Goal: Information Seeking & Learning: Learn about a topic

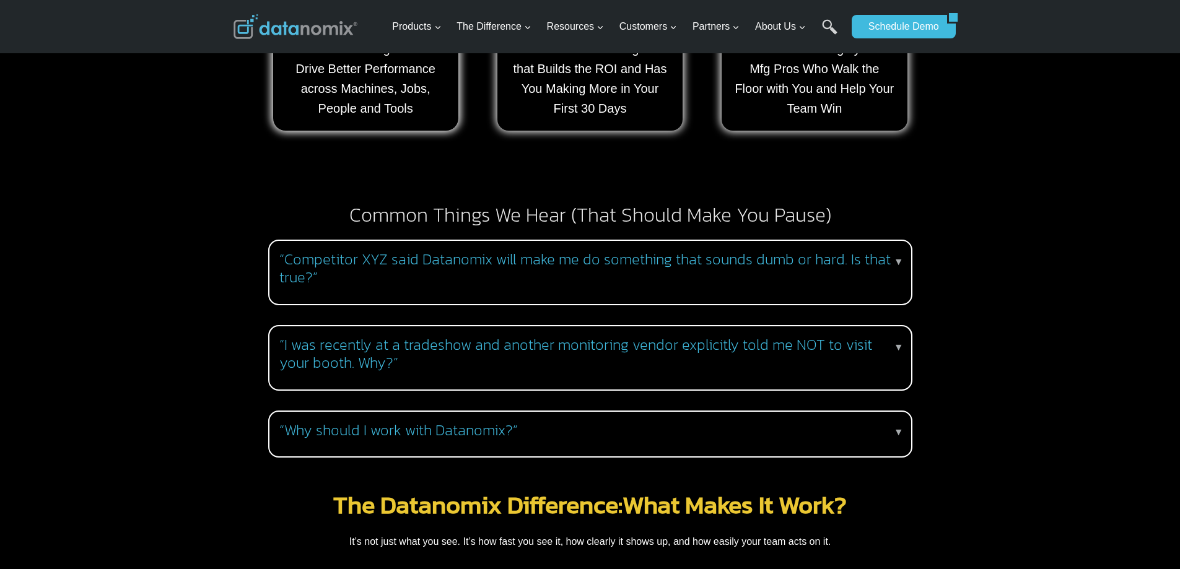
scroll to position [1115, 0]
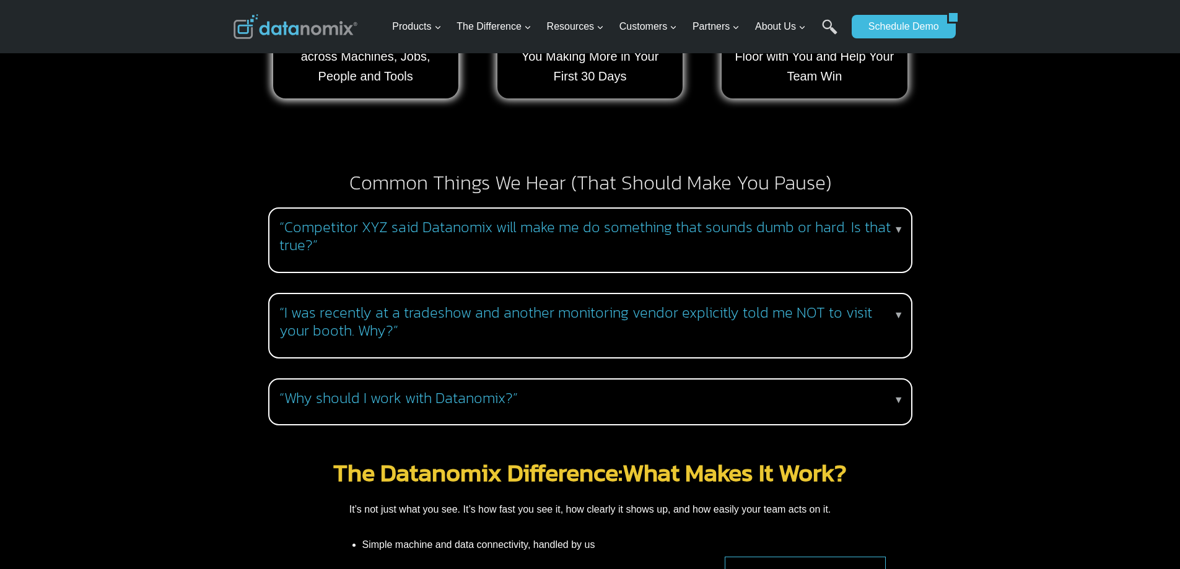
click at [902, 307] on p "▼" at bounding box center [899, 315] width 10 height 16
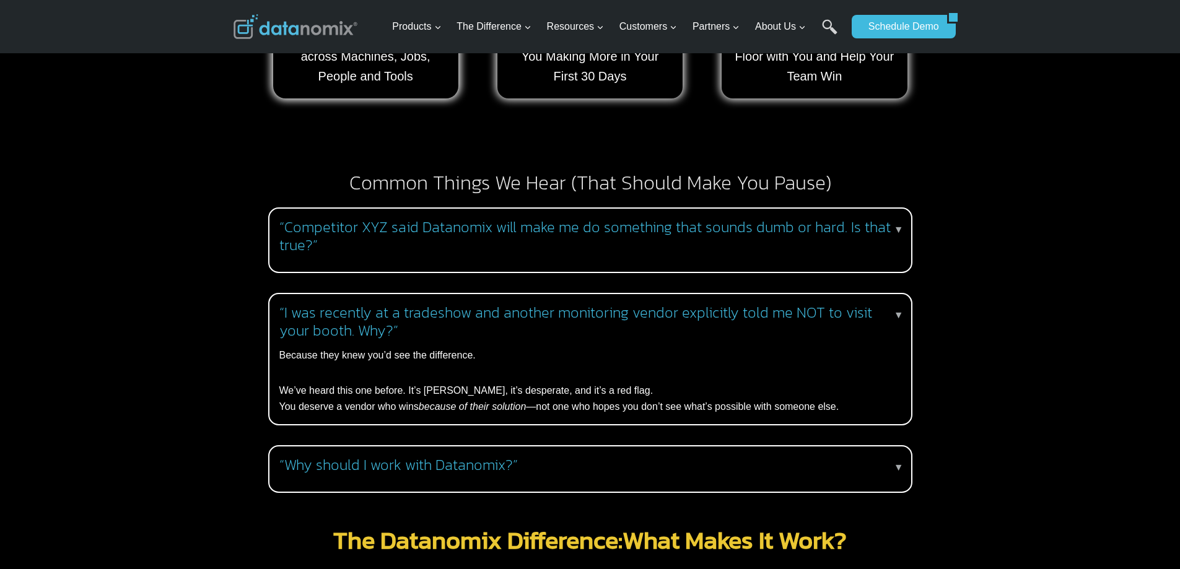
click at [897, 222] on p "▼" at bounding box center [899, 230] width 10 height 16
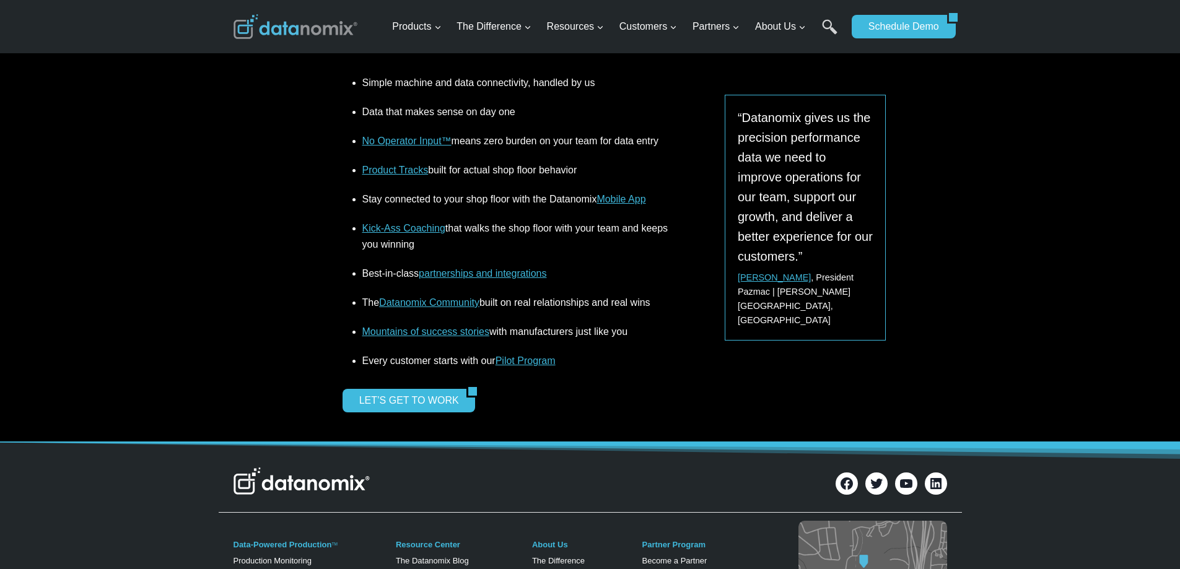
scroll to position [1735, 0]
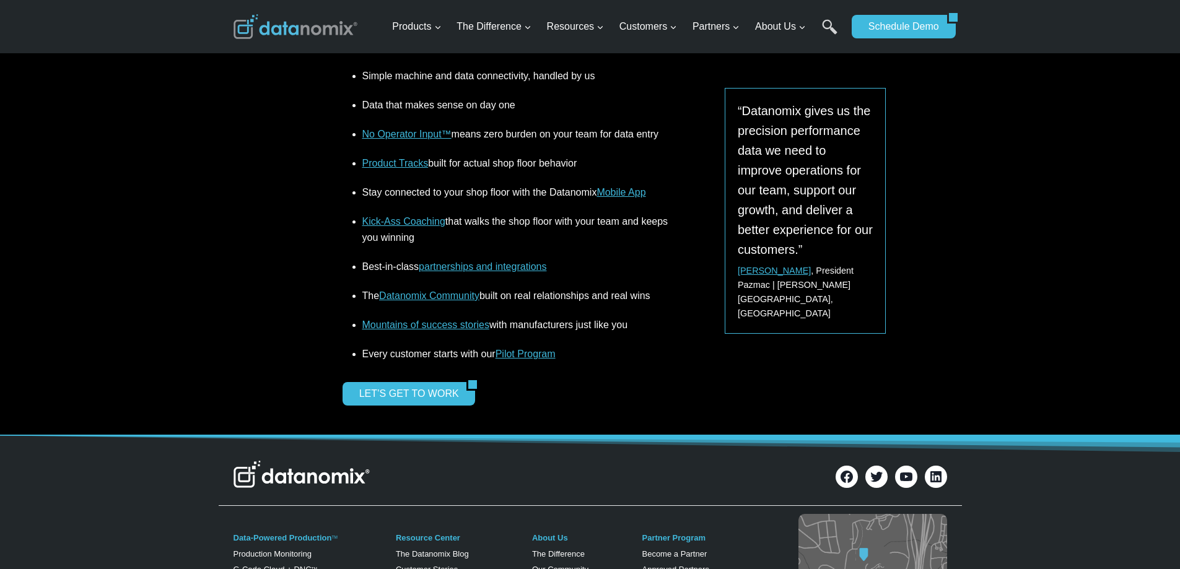
click at [399, 129] on link "No Operator Input™" at bounding box center [406, 134] width 89 height 11
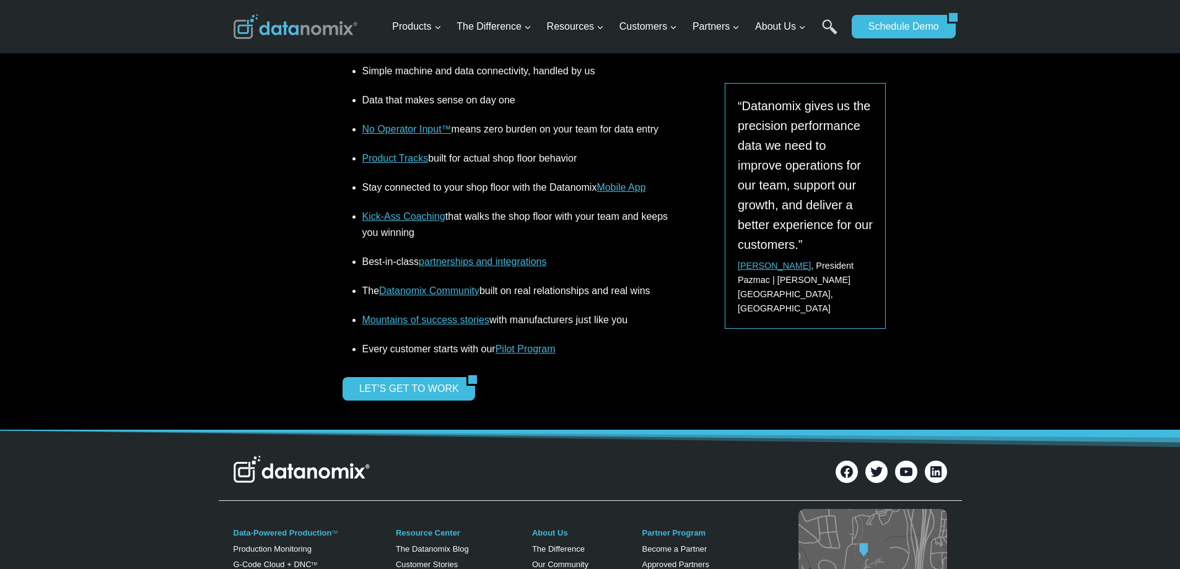
click at [409, 211] on link "Kick-Ass Coaching" at bounding box center [403, 216] width 83 height 11
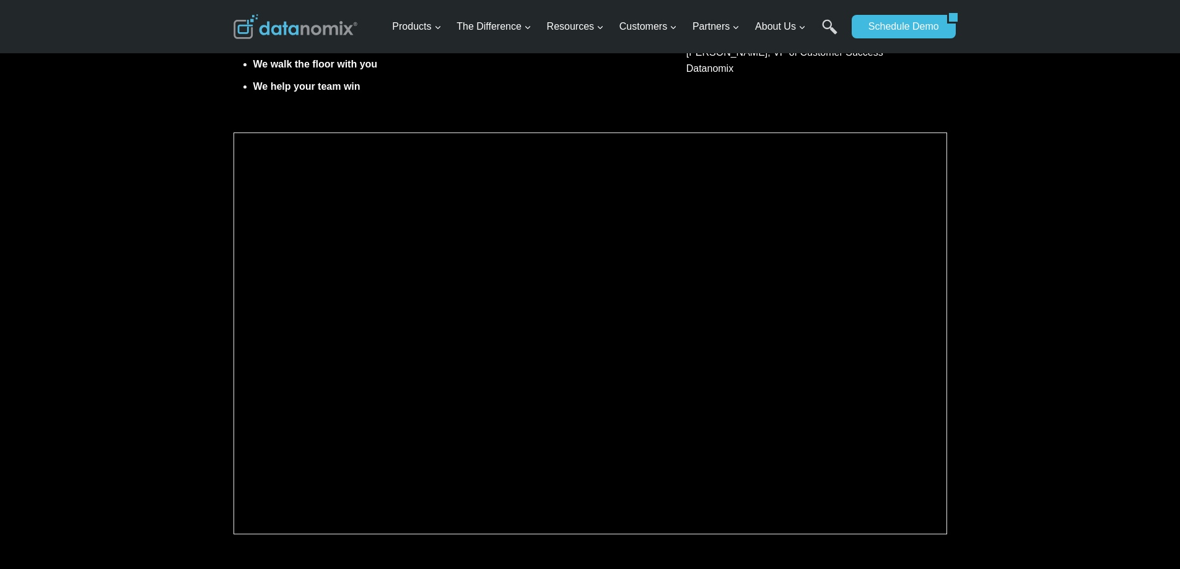
scroll to position [558, 0]
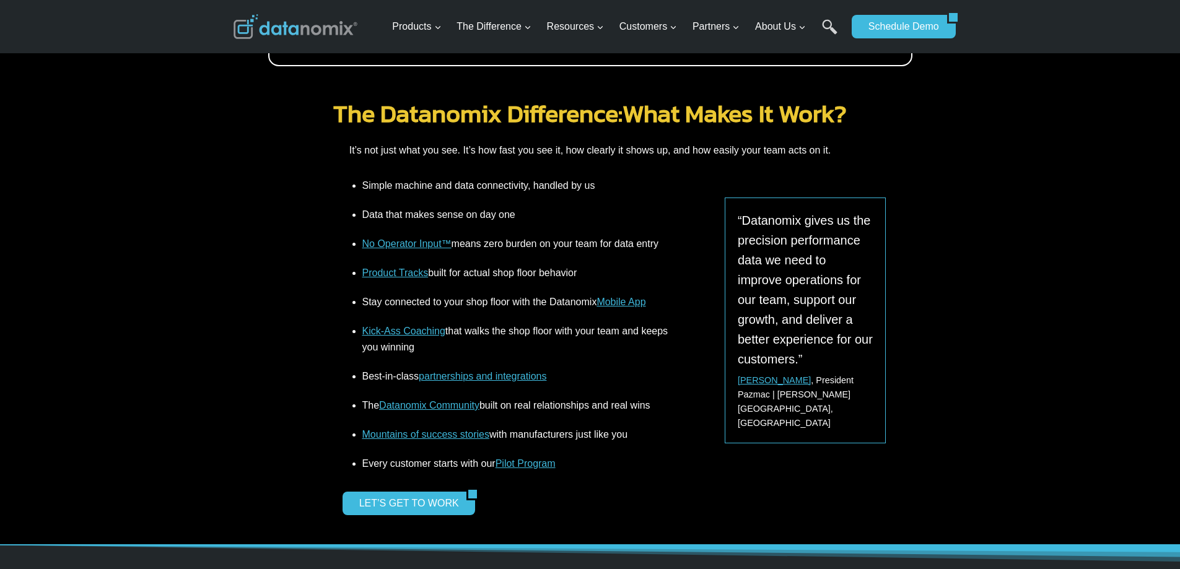
scroll to position [1465, 0]
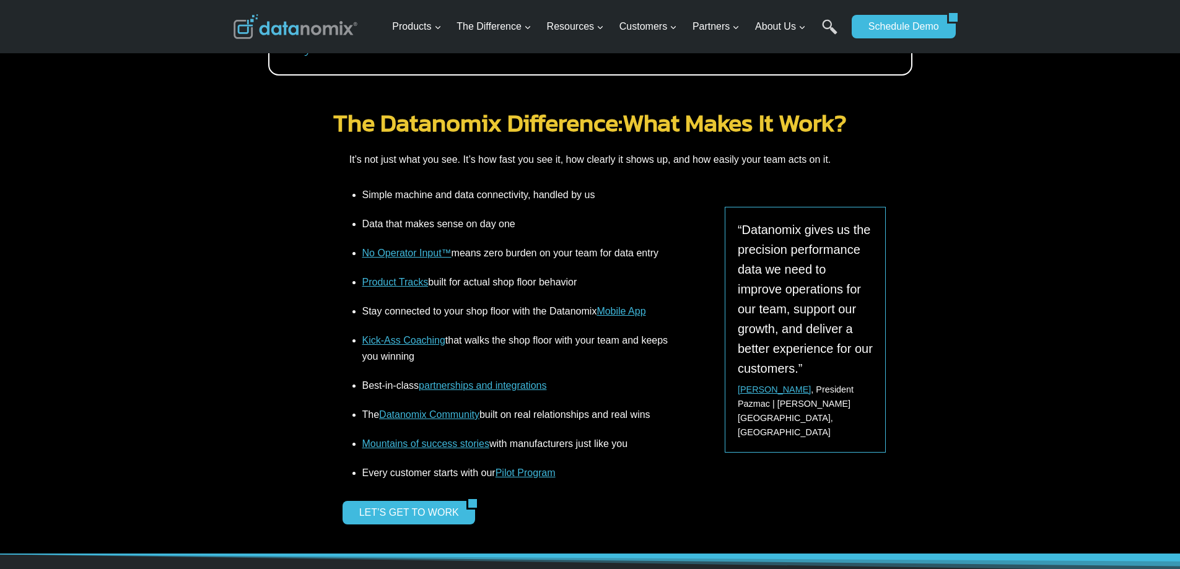
click at [397, 277] on link "Product Tracks" at bounding box center [395, 282] width 66 height 11
click at [426, 439] on link "Mountains of success stories" at bounding box center [425, 444] width 127 height 11
